Goal: Information Seeking & Learning: Learn about a topic

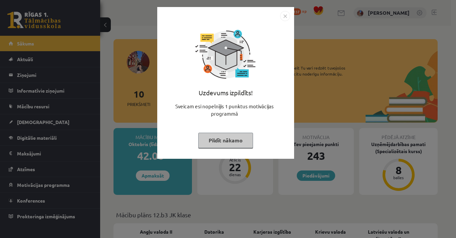
click at [234, 141] on button "Pildīt nākamo" at bounding box center [225, 140] width 55 height 15
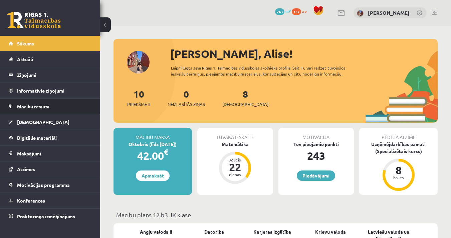
click at [54, 106] on link "Mācību resursi" at bounding box center [50, 106] width 83 height 15
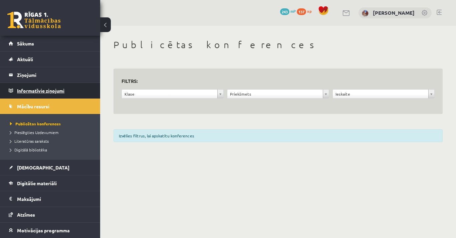
click at [53, 94] on legend "Informatīvie ziņojumi 0" at bounding box center [54, 90] width 75 height 15
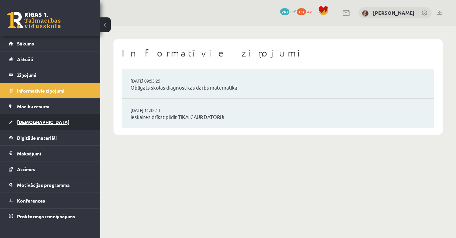
click at [48, 121] on link "[DEMOGRAPHIC_DATA]" at bounding box center [50, 121] width 83 height 15
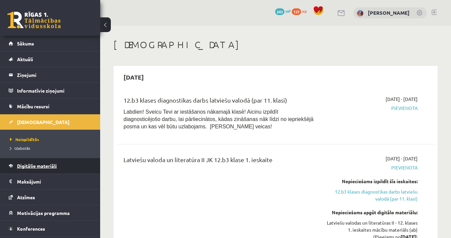
click at [36, 171] on link "Digitālie materiāli" at bounding box center [50, 165] width 83 height 15
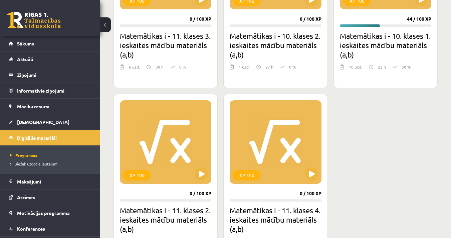
scroll to position [312, 0]
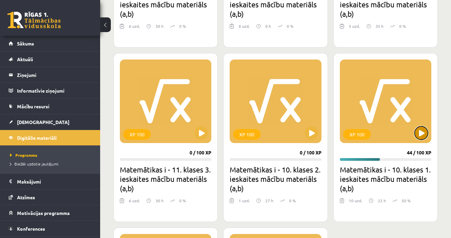
click at [427, 132] on button at bounding box center [421, 132] width 13 height 13
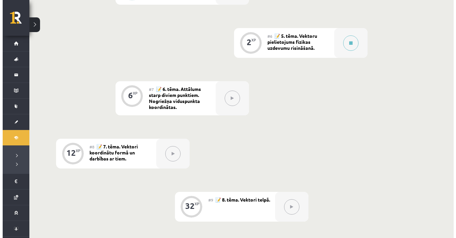
scroll to position [393, 0]
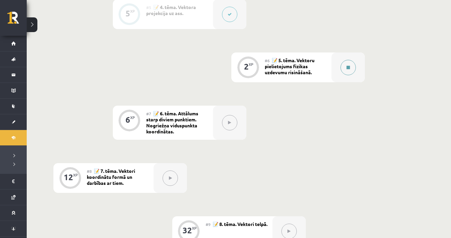
click at [360, 66] on div at bounding box center [348, 67] width 33 height 30
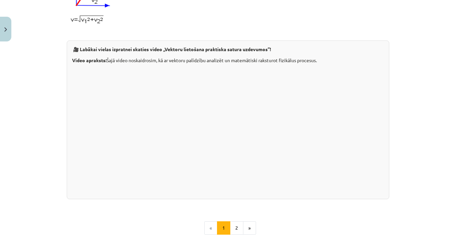
scroll to position [704, 0]
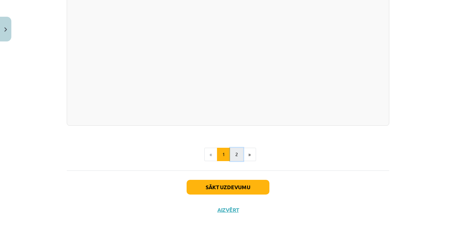
click at [234, 153] on button "2" at bounding box center [236, 154] width 13 height 13
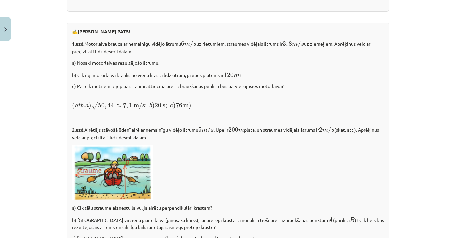
scroll to position [969, 0]
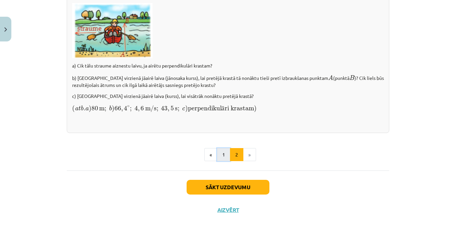
click at [221, 156] on button "1" at bounding box center [223, 154] width 13 height 13
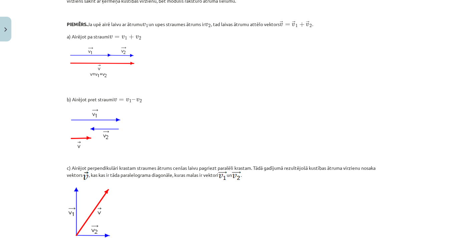
scroll to position [394, 0]
click at [193, 80] on p at bounding box center [228, 61] width 323 height 35
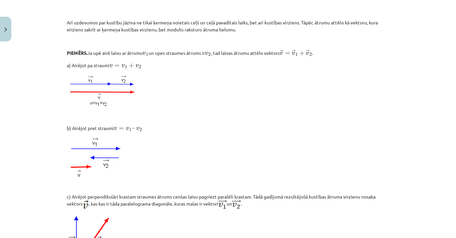
scroll to position [356, 0]
